Goal: Navigation & Orientation: Find specific page/section

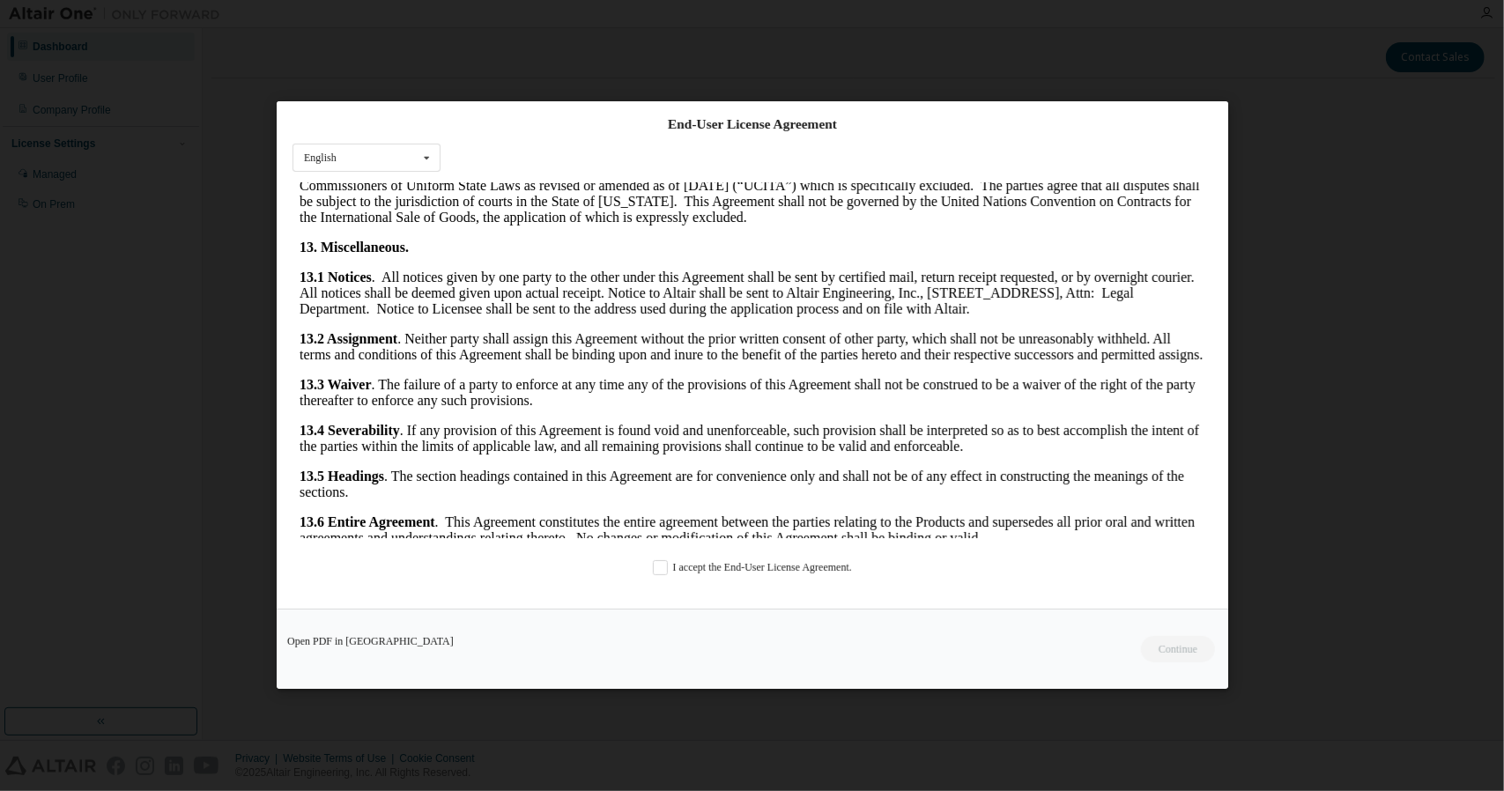
scroll to position [2805, 0]
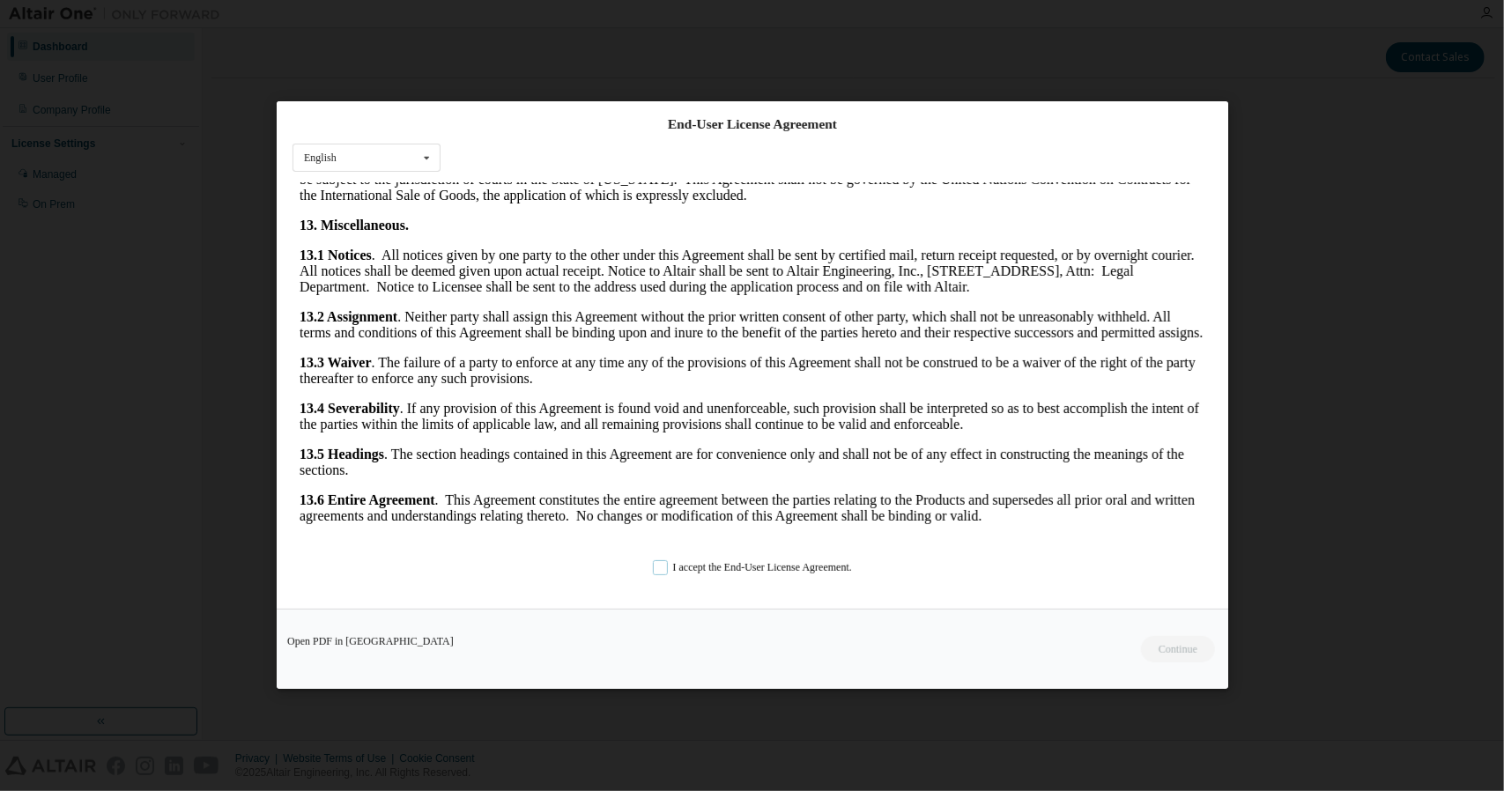
click at [721, 574] on label "I accept the End-User License Agreement." at bounding box center [752, 568] width 199 height 15
click at [1198, 660] on button "Continue" at bounding box center [1177, 650] width 76 height 26
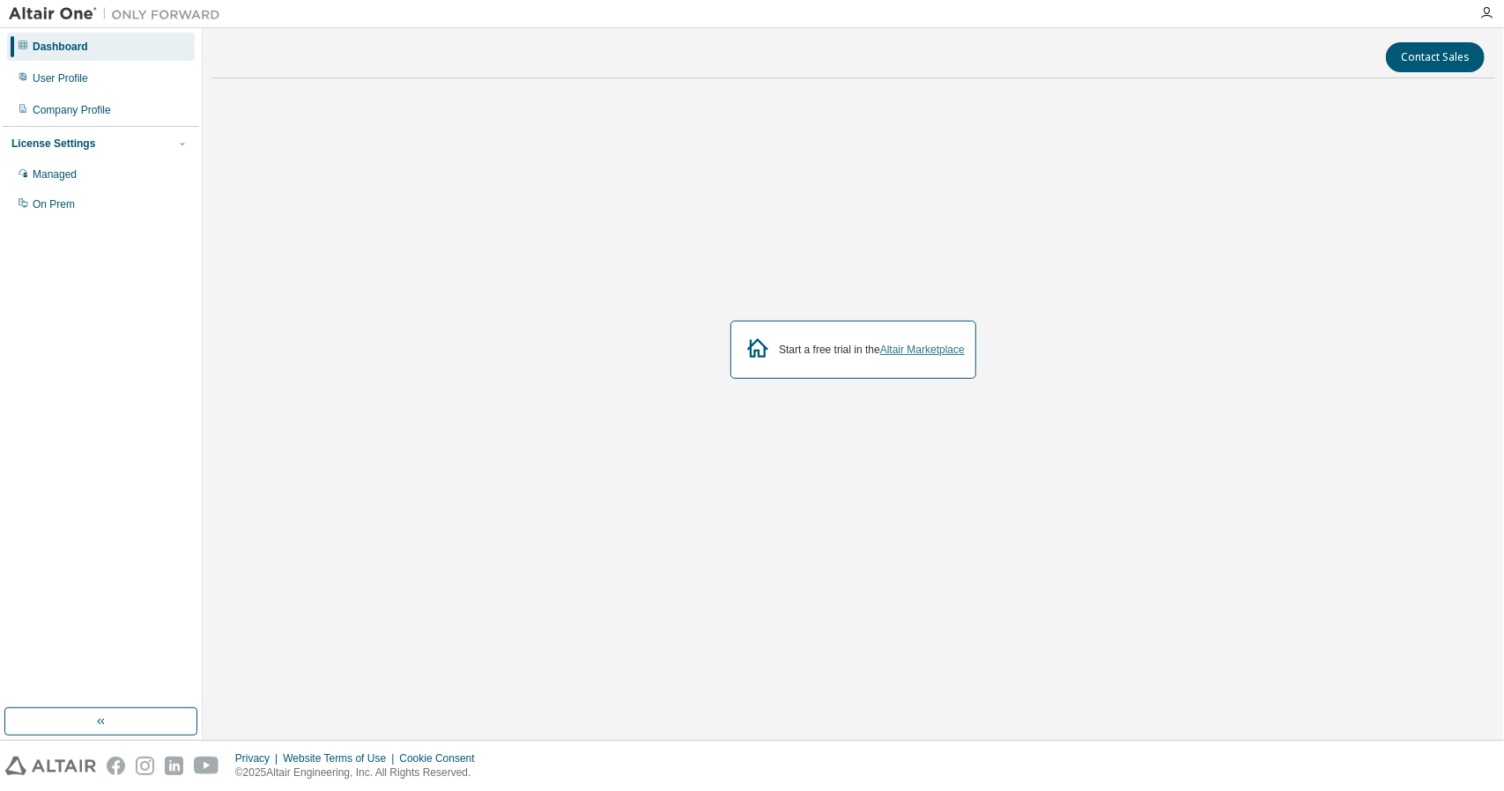
click at [954, 347] on link "Altair Marketplace" at bounding box center [922, 350] width 85 height 12
click at [101, 177] on div "Managed" at bounding box center [101, 174] width 188 height 28
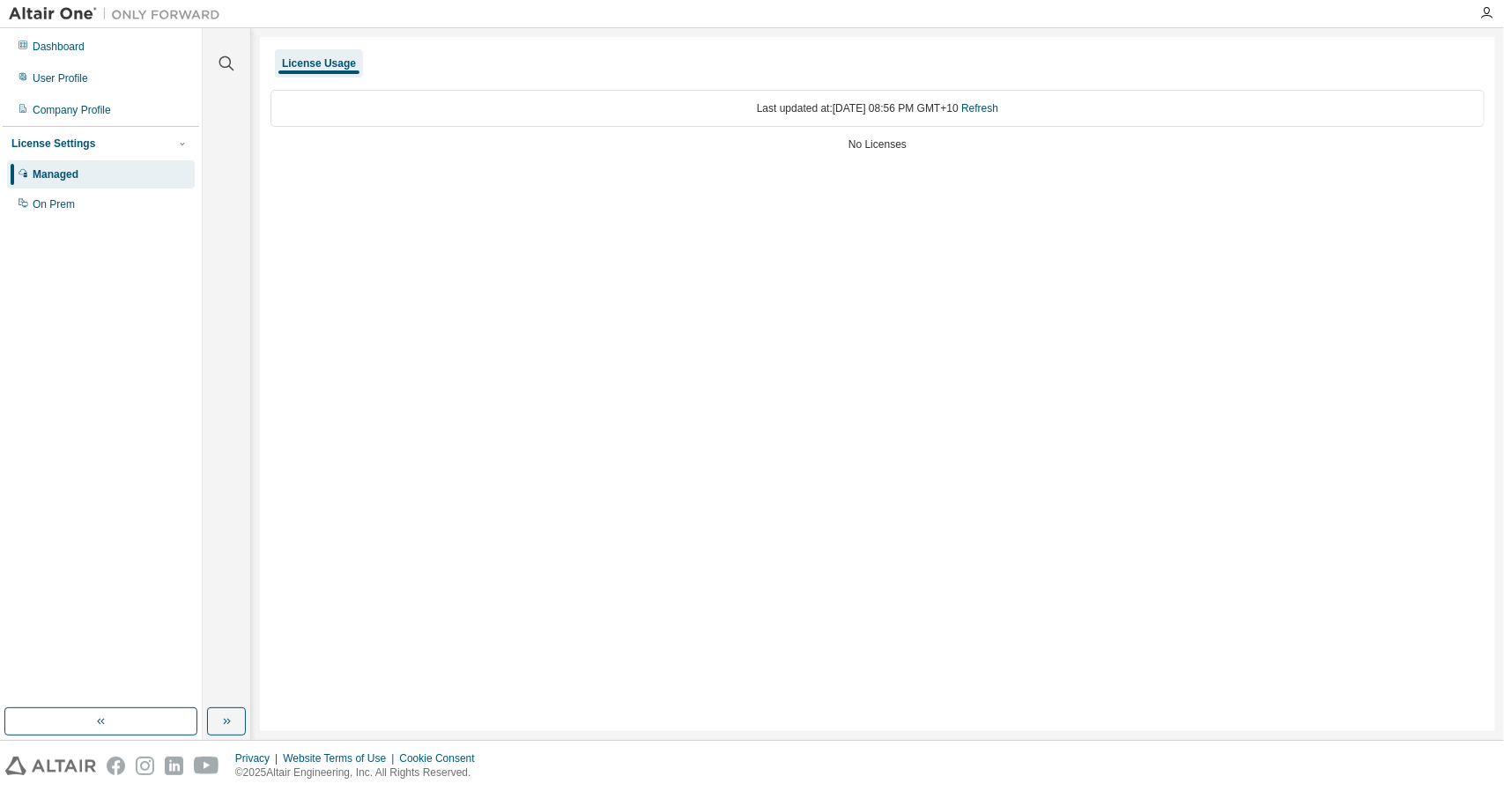
click at [296, 107] on div "Last updated at: Mon 2025-08-18 08:56 PM GMT+10 Refresh" at bounding box center [877, 108] width 1214 height 37
click at [105, 50] on div "Dashboard" at bounding box center [101, 47] width 188 height 28
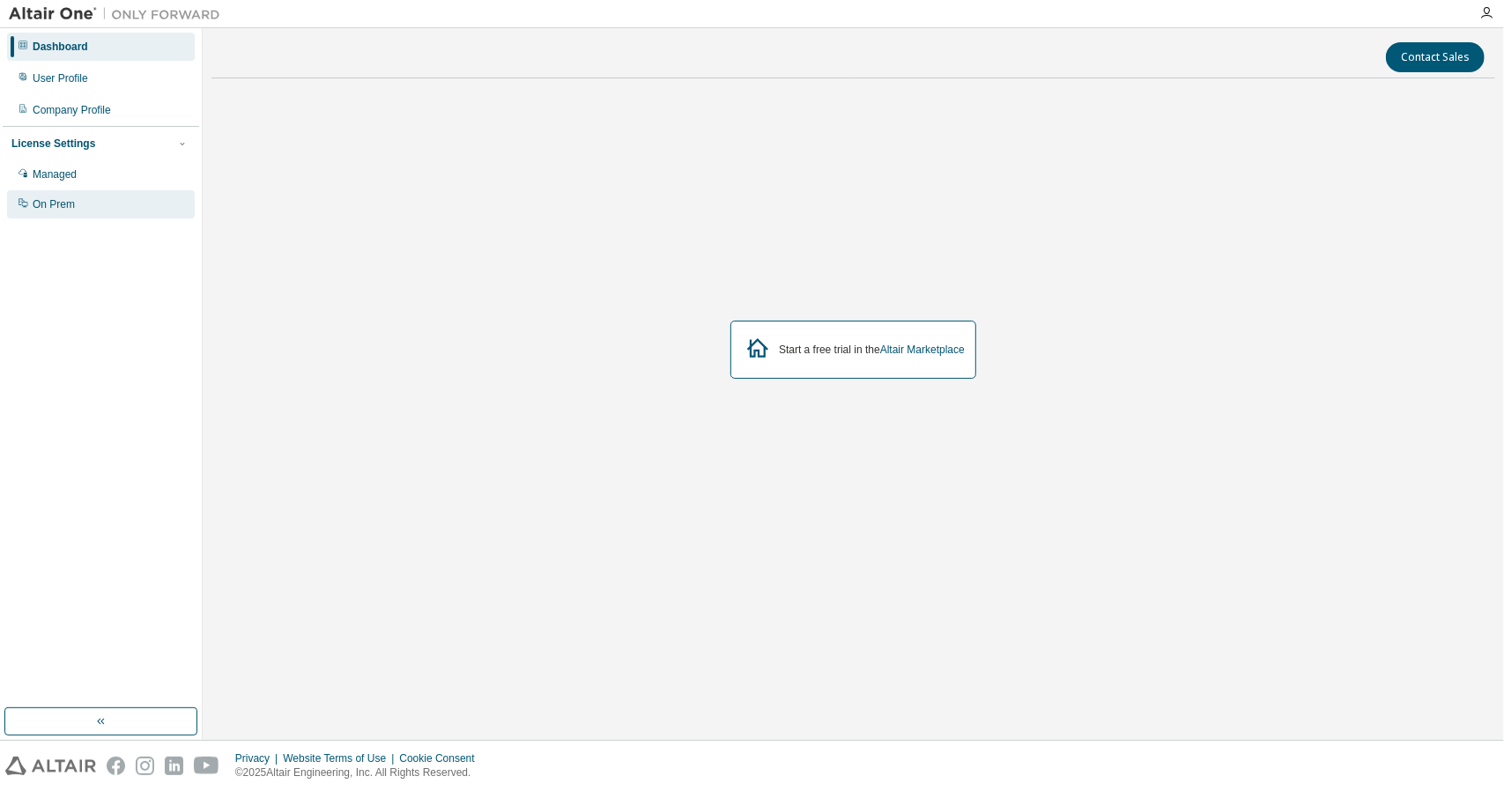
click at [95, 209] on div "On Prem" at bounding box center [101, 204] width 188 height 28
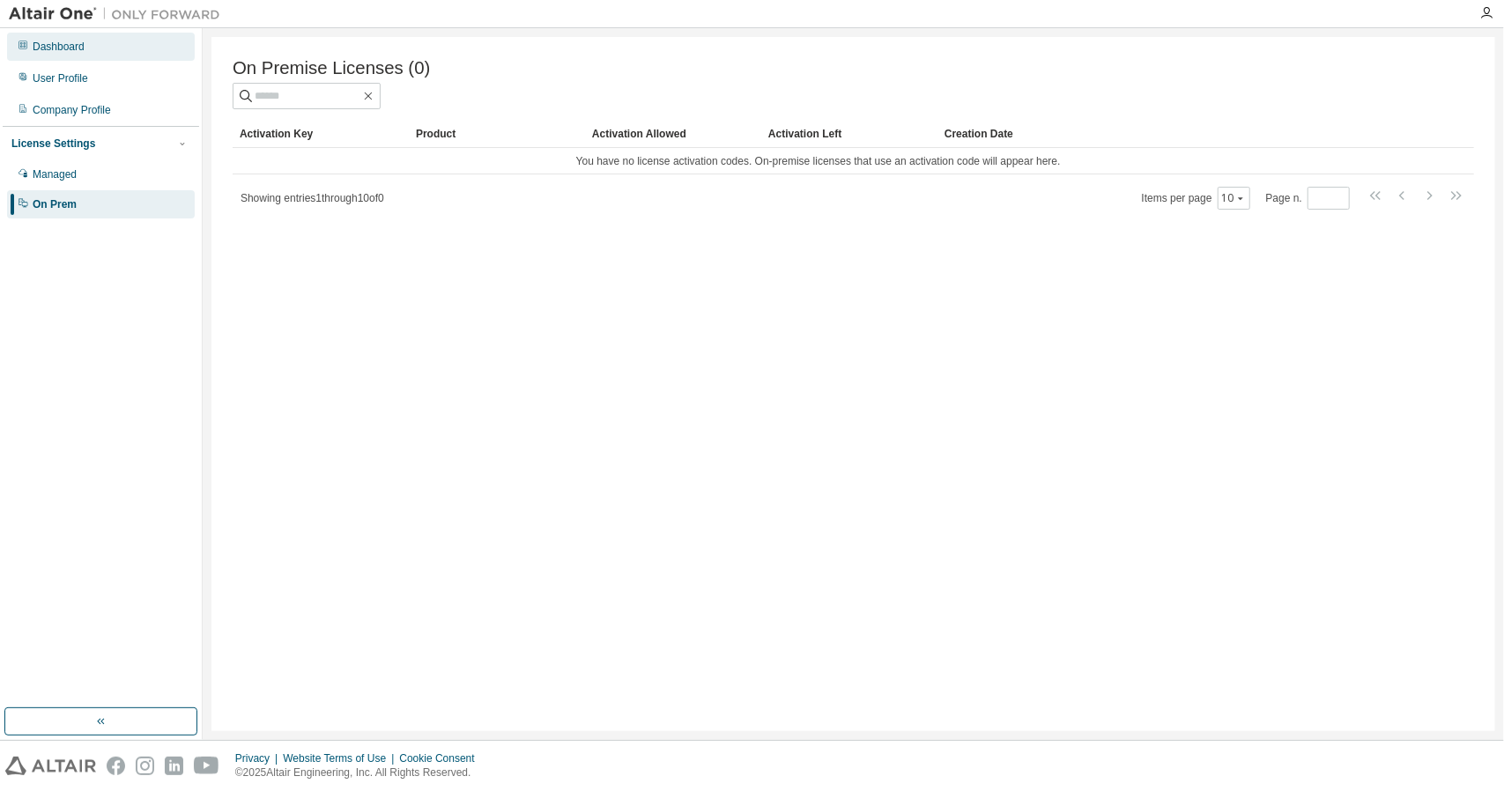
click at [72, 52] on div "Dashboard" at bounding box center [59, 47] width 52 height 14
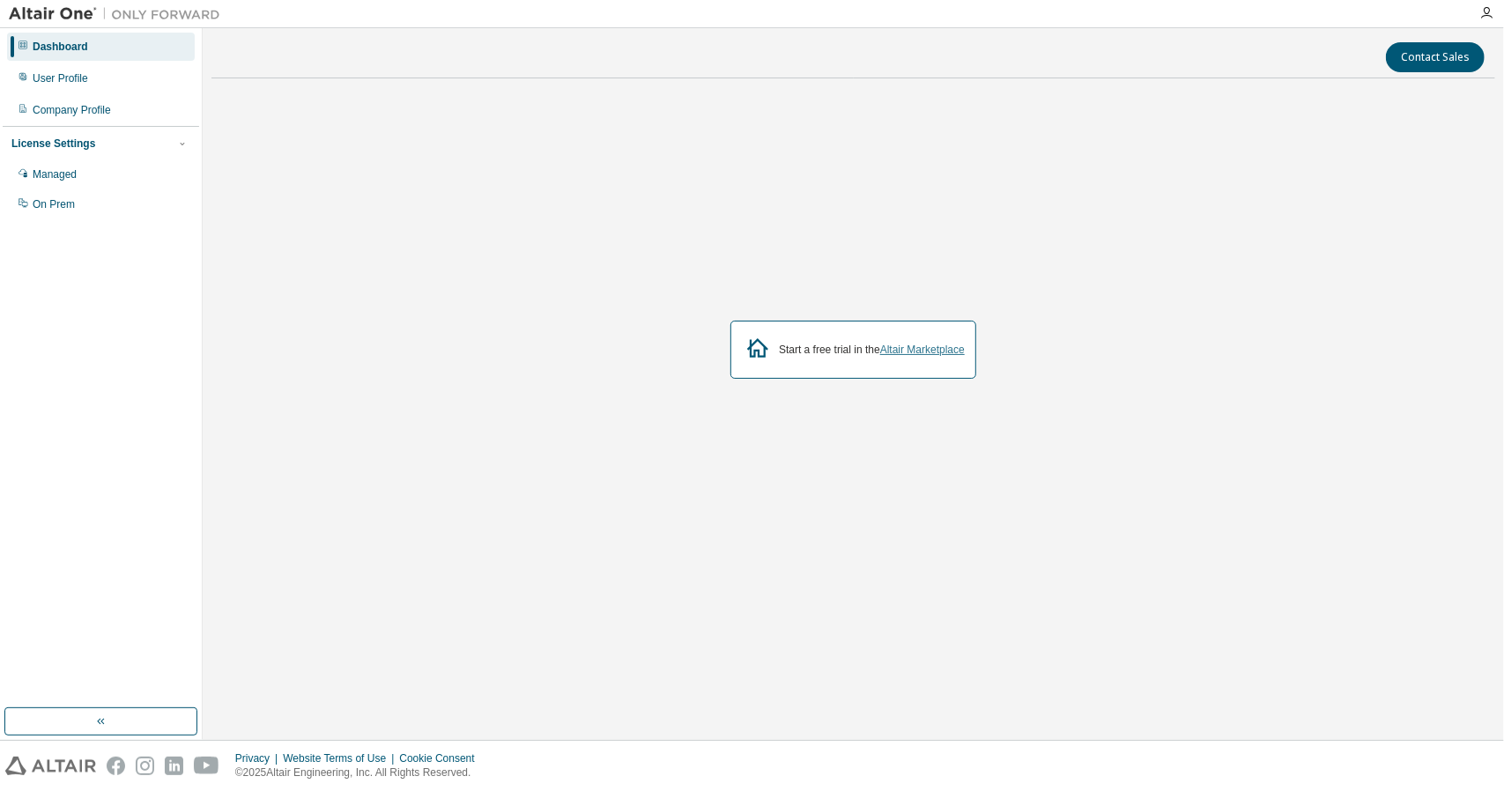
click at [941, 352] on link "Altair Marketplace" at bounding box center [922, 350] width 85 height 12
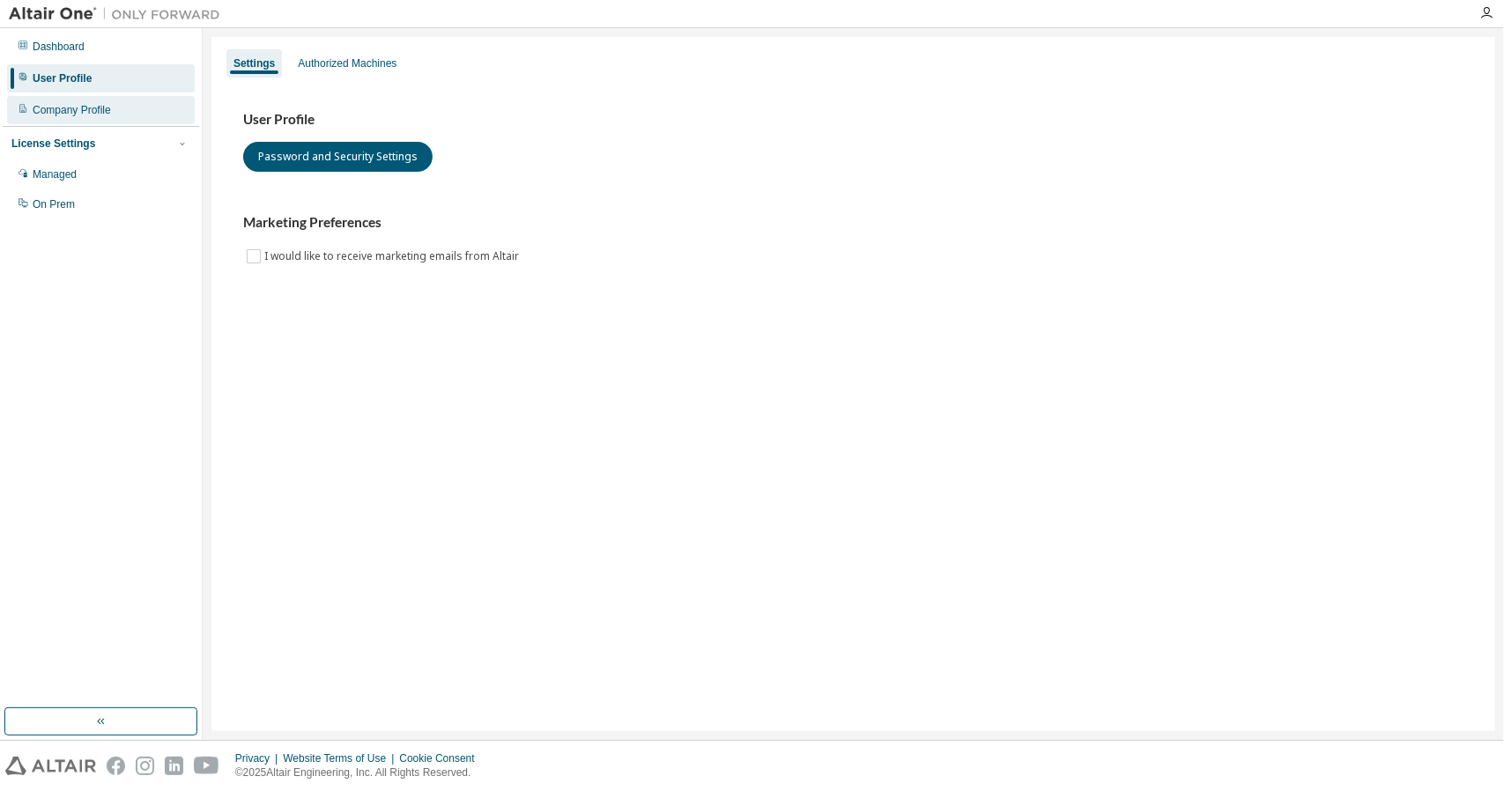
click at [102, 117] on div "Company Profile" at bounding box center [101, 110] width 188 height 28
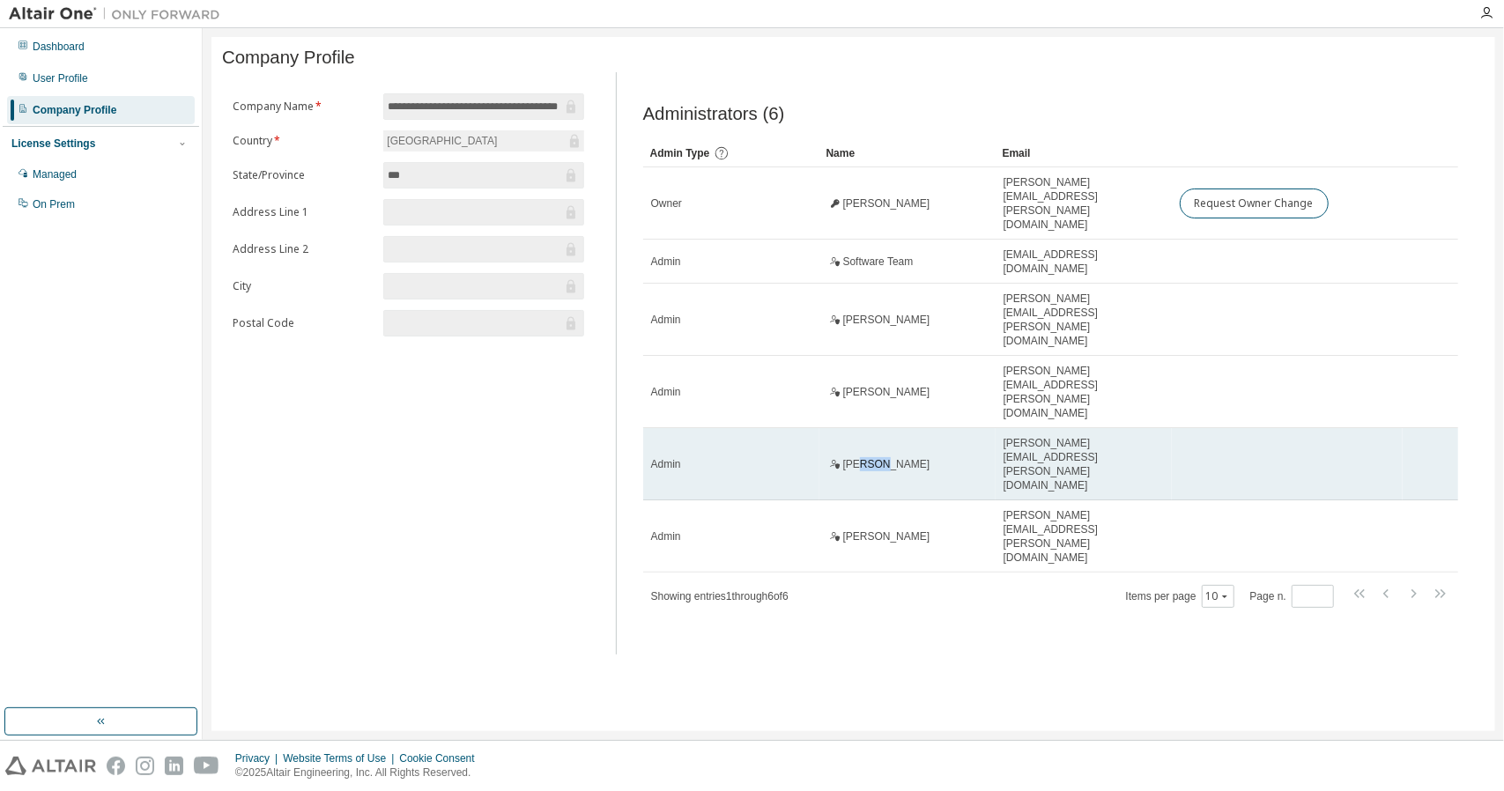
drag, startPoint x: 855, startPoint y: 371, endPoint x: 885, endPoint y: 371, distance: 30.0
click at [885, 457] on span "[PERSON_NAME]" at bounding box center [886, 464] width 87 height 14
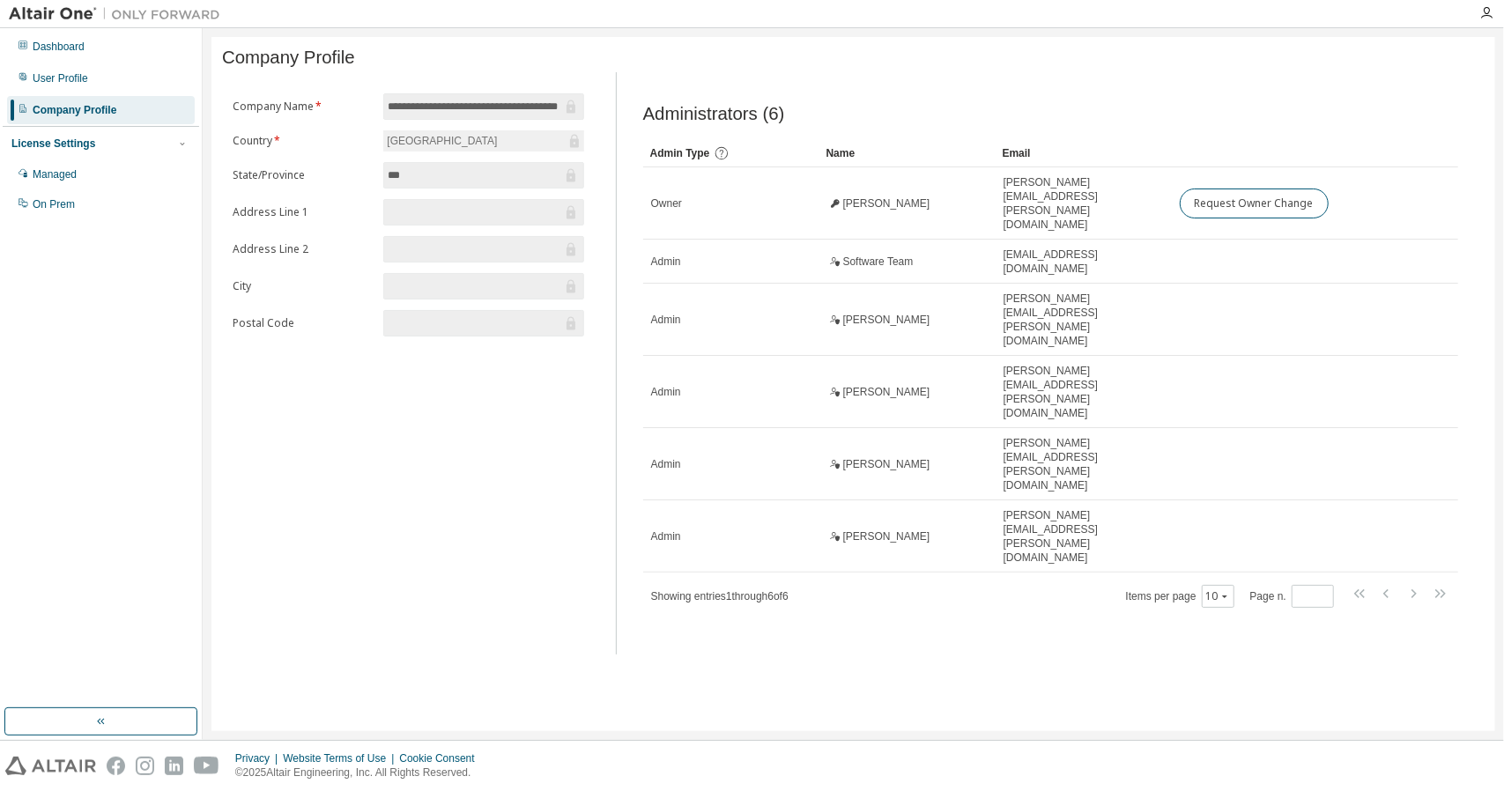
click at [906, 505] on div "Administrators (6) Clear Load Save Save As Field Operator Value Select filter S…" at bounding box center [1050, 369] width 857 height 572
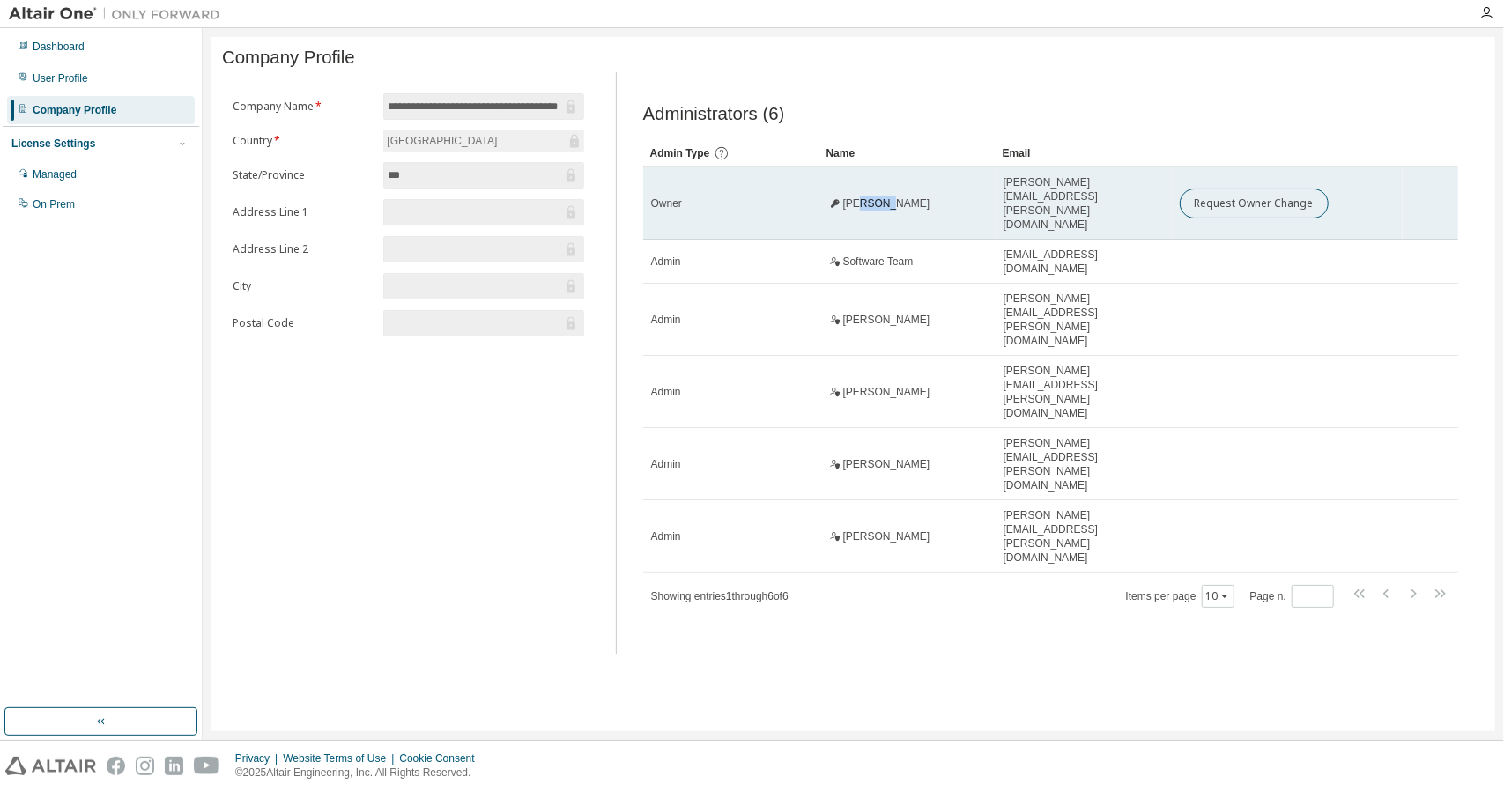
click at [860, 203] on span "[PERSON_NAME]" at bounding box center [886, 203] width 87 height 14
click at [856, 203] on span "[PERSON_NAME]" at bounding box center [886, 203] width 87 height 14
